Goal: Information Seeking & Learning: Learn about a topic

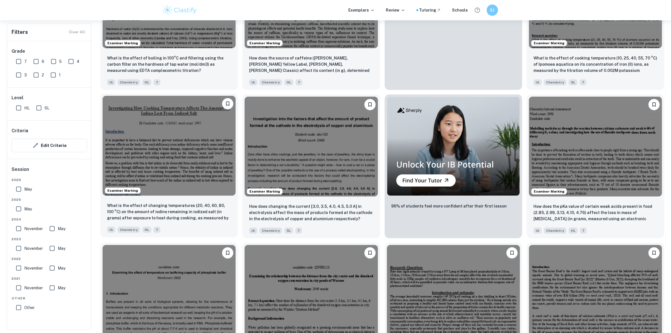
scroll to position [226, 0]
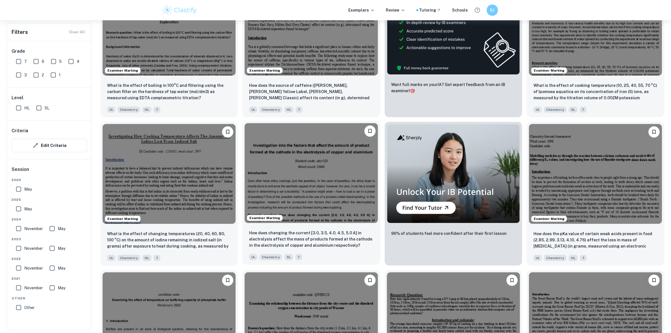
click at [334, 139] on img at bounding box center [311, 173] width 133 height 100
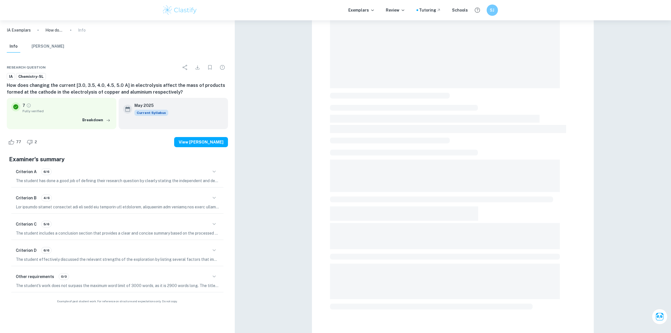
scroll to position [92, 0]
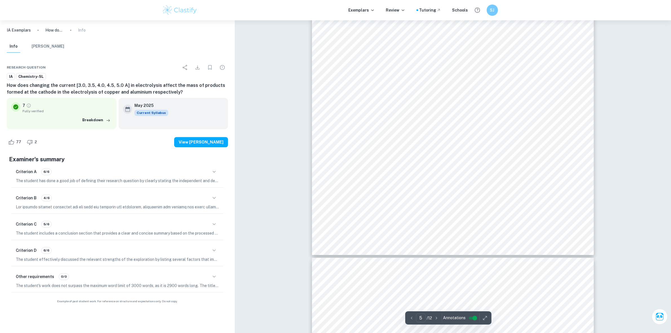
type input "6"
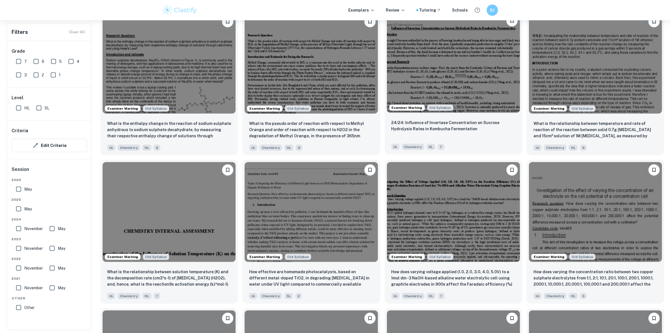
scroll to position [649, 0]
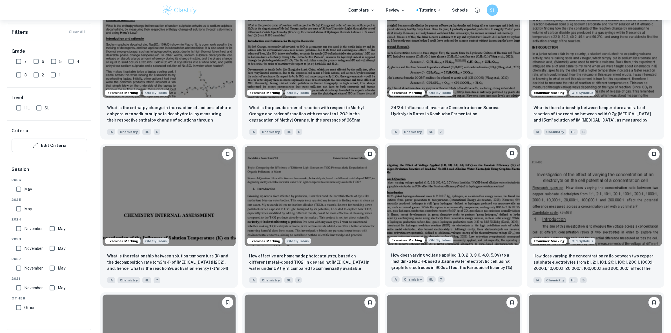
click at [405, 193] on img at bounding box center [453, 195] width 133 height 100
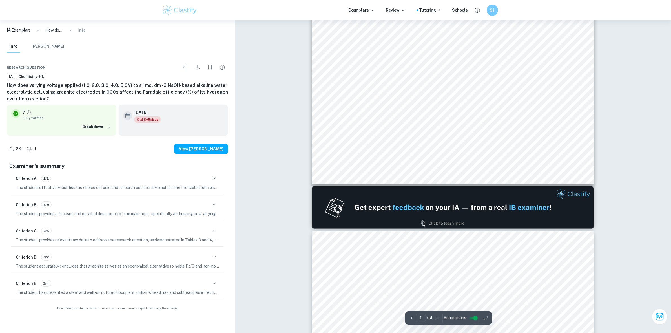
scroll to position [211, 0]
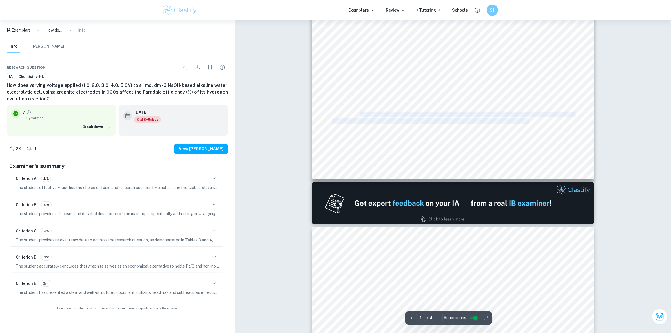
drag, startPoint x: 361, startPoint y: 116, endPoint x: 521, endPoint y: 118, distance: 159.5
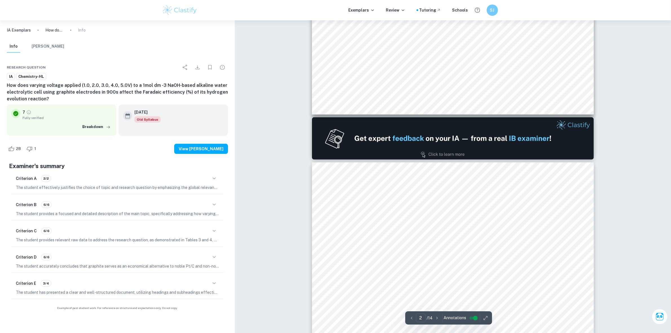
scroll to position [282, 0]
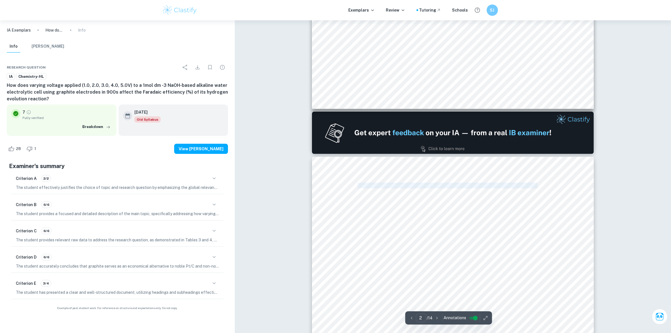
drag, startPoint x: 363, startPoint y: 186, endPoint x: 537, endPoint y: 188, distance: 174.7
click at [537, 188] on span "are typically chosen by industries due to their incomplete d-orbitals which pro…" at bounding box center [453, 185] width 243 height 5
click at [446, 193] on span "the activity of redox reactions ([PERSON_NAME], 2021). This lowers both activat…" at bounding box center [467, 191] width 271 height 5
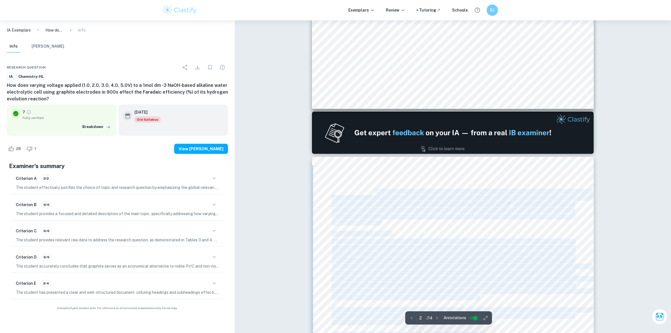
drag, startPoint x: 326, startPoint y: 193, endPoint x: 375, endPoint y: 191, distance: 48.5
click at [374, 192] on div "In terms of non-noble metal electrodes, which are less costly but also less dur…" at bounding box center [453, 339] width 282 height 365
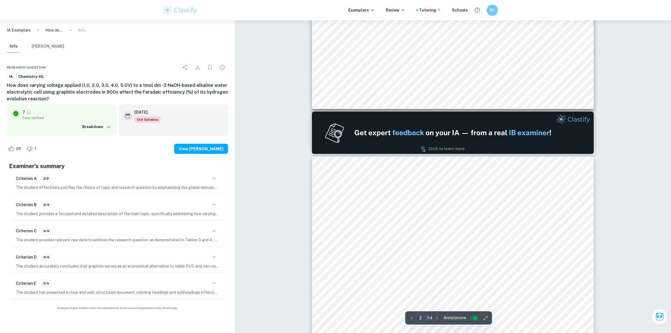
click at [357, 184] on span "are typically chosen by industries due to their incomplete d-orbitals which pro…" at bounding box center [453, 185] width 243 height 5
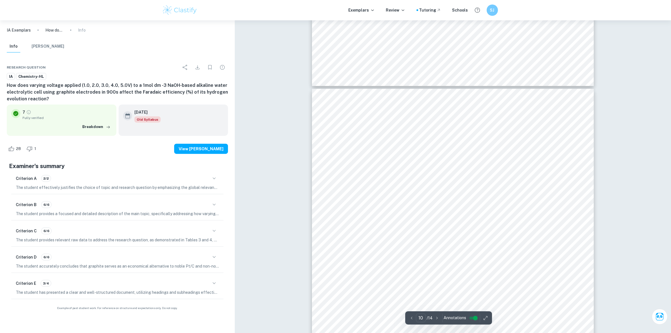
scroll to position [3311, 0]
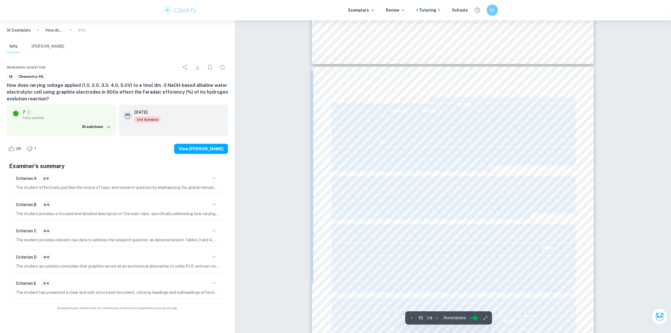
drag, startPoint x: 429, startPoint y: 87, endPoint x: 430, endPoint y: 100, distance: 13.3
click at [430, 100] on div "The negative-exponential trend in Graph 1 can be explained by [MEDICAL_DATA] ap…" at bounding box center [453, 249] width 282 height 365
click at [369, 85] on div "The negative-exponential trend in Graph 1 can be explained by [MEDICAL_DATA] ap…" at bounding box center [453, 249] width 282 height 365
drag, startPoint x: 371, startPoint y: 88, endPoint x: 395, endPoint y: 103, distance: 28.5
click at [395, 103] on div "The negative-exponential trend in Graph 1 can be explained by [MEDICAL_DATA] ap…" at bounding box center [453, 249] width 282 height 365
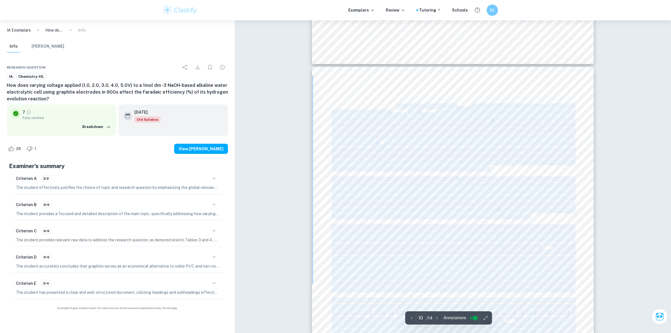
click at [408, 139] on span "considering the inevitable energy losses mentioned. At the same time, the relat…" at bounding box center [453, 137] width 242 height 5
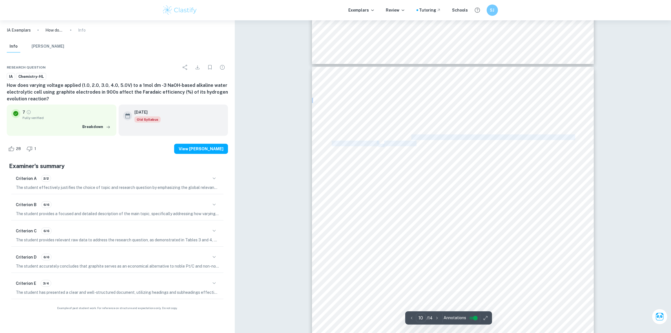
drag, startPoint x: 410, startPoint y: 135, endPoint x: 418, endPoint y: 144, distance: 12.2
click at [417, 145] on div "The negative-exponential trend in Graph 1 can be explained by [MEDICAL_DATA] ap…" at bounding box center [453, 249] width 282 height 365
click at [367, 132] on span "For the same reason, there is an asymptote at an FE% of 92.51%, as it would be …" at bounding box center [453, 131] width 243 height 5
drag, startPoint x: 367, startPoint y: 131, endPoint x: 369, endPoint y: 139, distance: 7.8
click at [369, 139] on div "The negative-exponential trend in Graph 1 can be explained by [MEDICAL_DATA] ap…" at bounding box center [453, 249] width 282 height 365
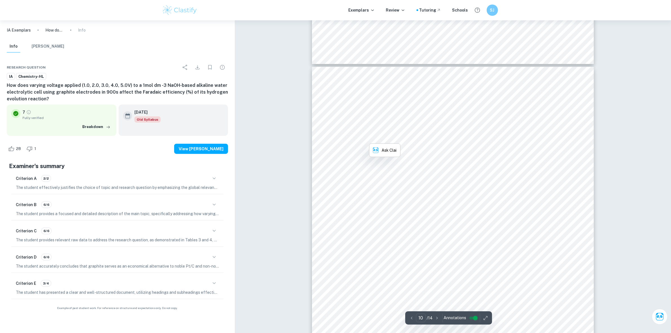
click at [360, 132] on span "For the same reason, there is an asymptote at an FE% of 92.51%, as it would be …" at bounding box center [453, 131] width 243 height 5
click at [389, 141] on span "of 1.23V will yield very low FE%, as evidenced by the FE% of 17% achieved when …" at bounding box center [479, 143] width 190 height 5
drag, startPoint x: 387, startPoint y: 141, endPoint x: 360, endPoint y: 140, distance: 26.8
click at [360, 140] on span "considering the inevitable energy losses mentioned. At the same time, the relat…" at bounding box center [453, 137] width 242 height 5
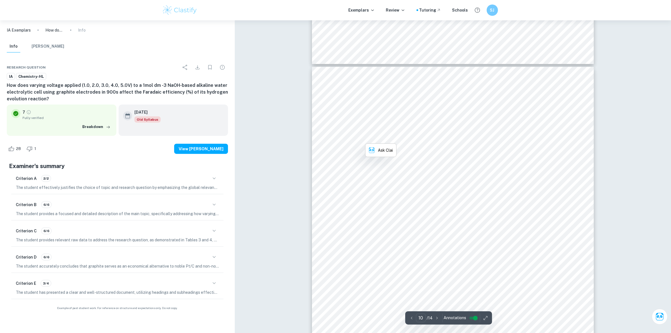
click at [345, 134] on span "For the same reason, there is an asymptote at an FE% of 92.51%, as it would be …" at bounding box center [453, 131] width 243 height 5
drag, startPoint x: 366, startPoint y: 142, endPoint x: 375, endPoint y: 148, distance: 10.9
click at [375, 148] on div "The negative-exponential trend in Graph 1 can be explained by [MEDICAL_DATA] ap…" at bounding box center [453, 249] width 282 height 365
click at [374, 130] on span "For the same reason, there is an asymptote at an FE% of 92.51%, as it would be …" at bounding box center [453, 131] width 243 height 5
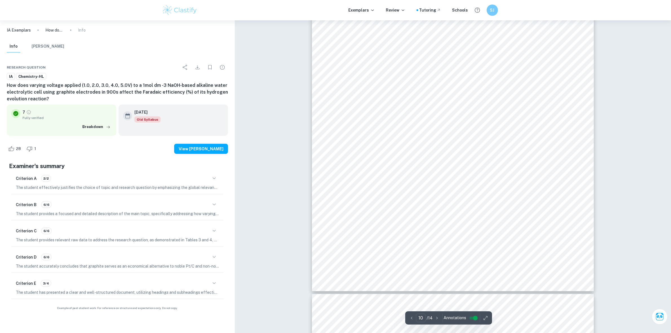
scroll to position [3452, 0]
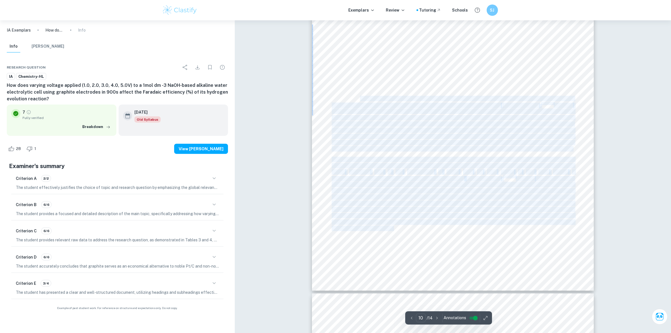
drag, startPoint x: 358, startPoint y: 98, endPoint x: 393, endPoint y: 220, distance: 126.7
click at [394, 226] on div "The negative-exponential trend in Graph 1 can be explained by [MEDICAL_DATA] ap…" at bounding box center [453, 108] width 282 height 365
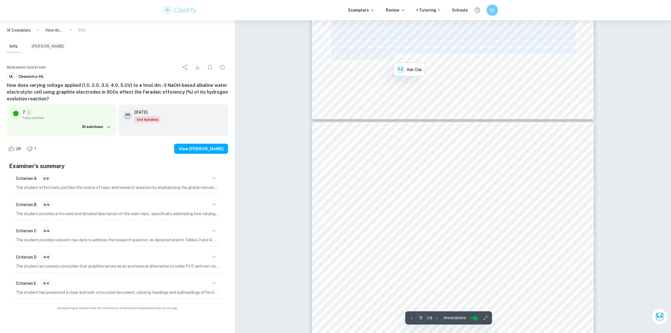
scroll to position [3628, 0]
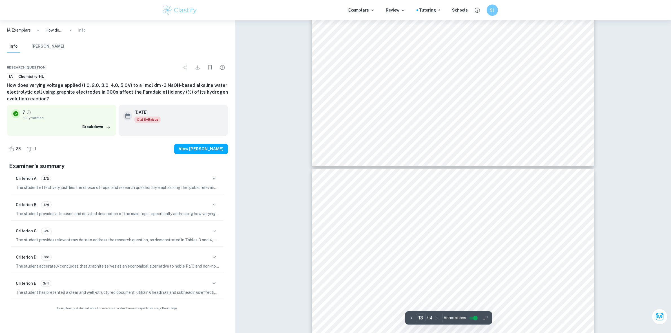
type input "12"
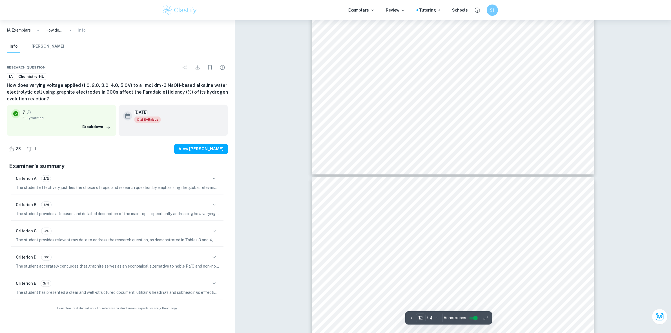
scroll to position [4298, 0]
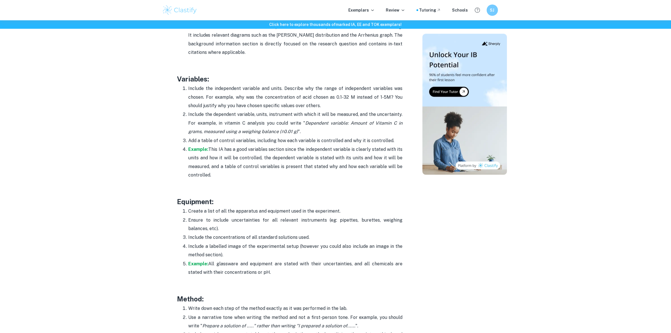
scroll to position [951, 0]
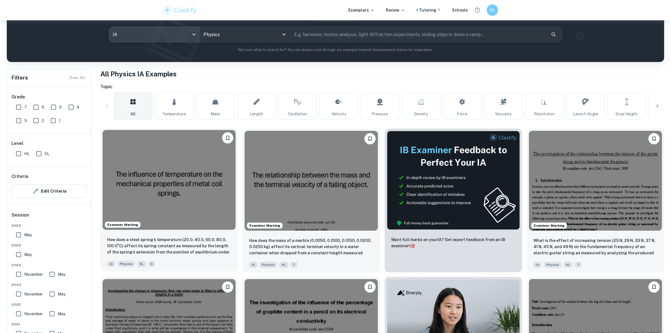
scroll to position [70, 0]
